Goal: Find specific page/section: Find specific page/section

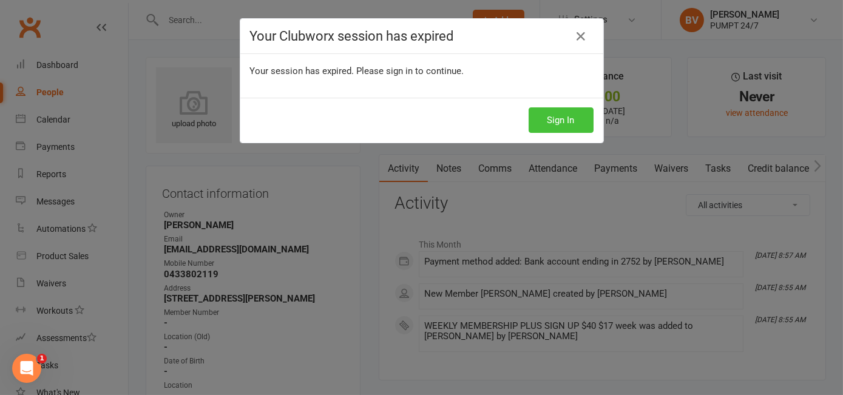
click at [553, 119] on button "Sign In" at bounding box center [561, 119] width 65 height 25
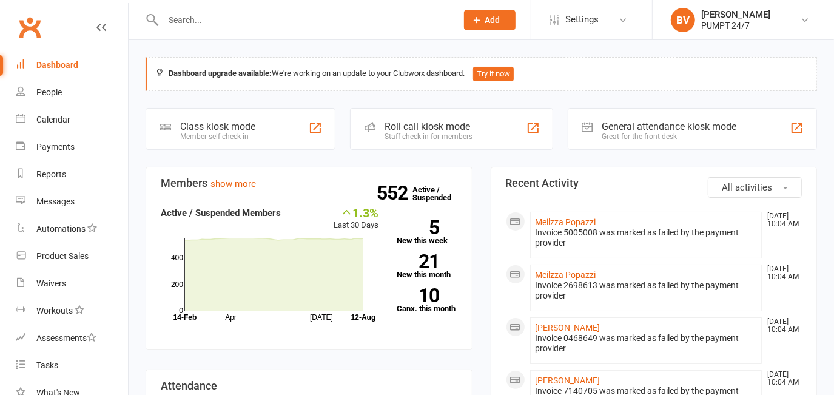
click at [200, 12] on input "text" at bounding box center [304, 20] width 289 height 17
click at [182, 12] on input "text" at bounding box center [304, 20] width 289 height 17
click at [232, 17] on input "text" at bounding box center [304, 20] width 289 height 17
